Goal: Navigation & Orientation: Find specific page/section

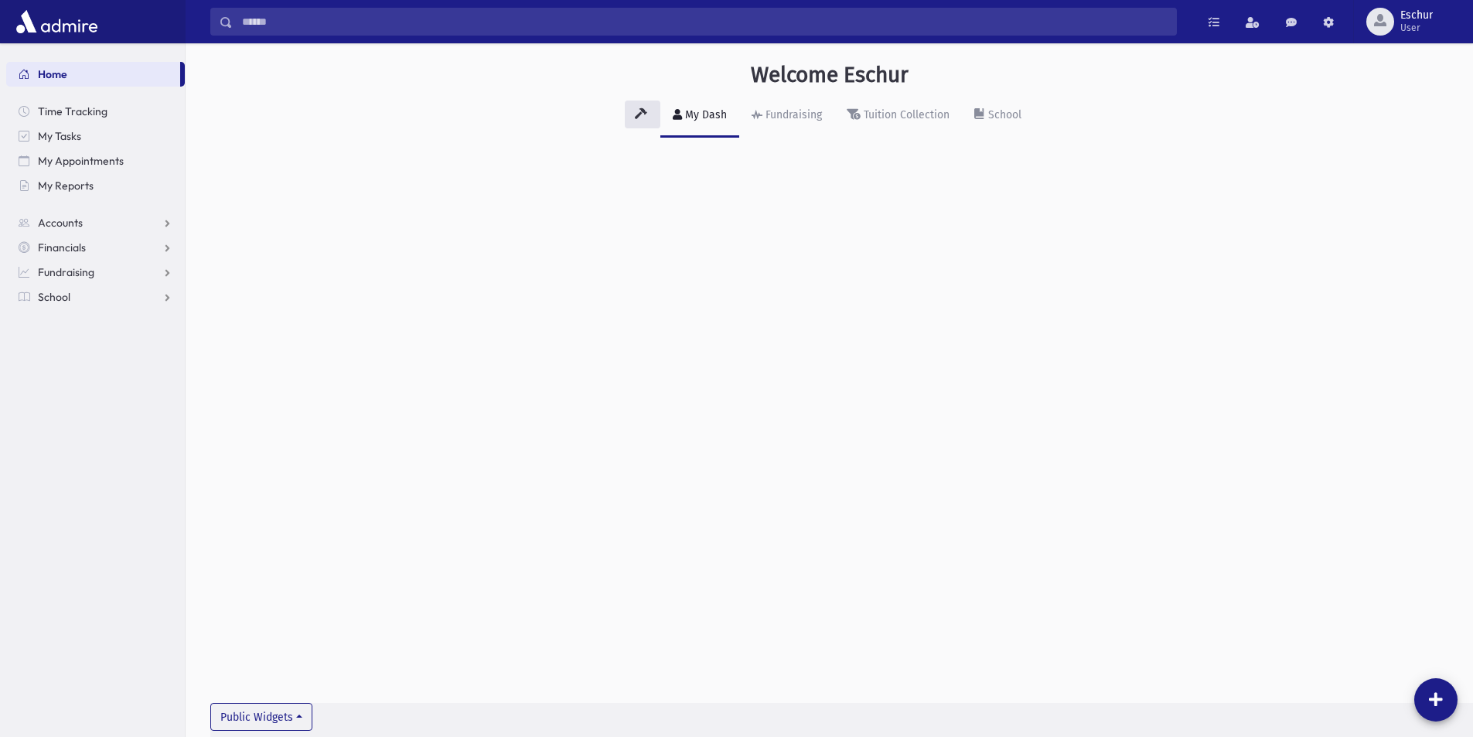
click at [53, 78] on span "Home" at bounding box center [52, 74] width 29 height 14
click at [74, 223] on span "Accounts" at bounding box center [60, 223] width 45 height 14
click at [89, 246] on span "Account List" at bounding box center [76, 248] width 60 height 14
